Goal: Task Accomplishment & Management: Use online tool/utility

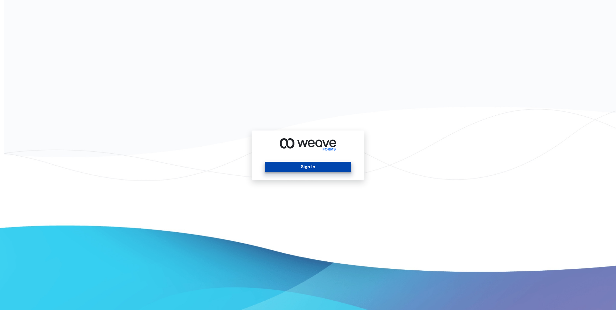
click at [301, 165] on button "Sign In" at bounding box center [308, 167] width 86 height 10
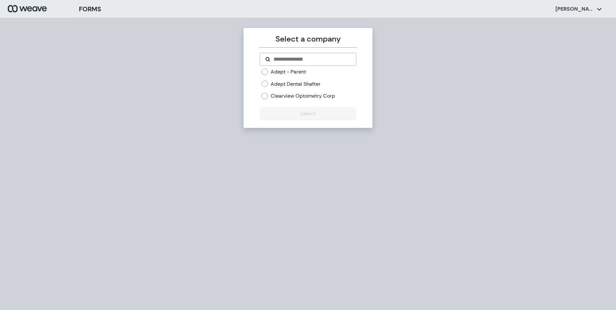
click at [277, 83] on label "Adept Dental Shafter" at bounding box center [296, 84] width 50 height 7
click at [303, 112] on button "Select" at bounding box center [308, 113] width 96 height 13
